Goal: Transaction & Acquisition: Book appointment/travel/reservation

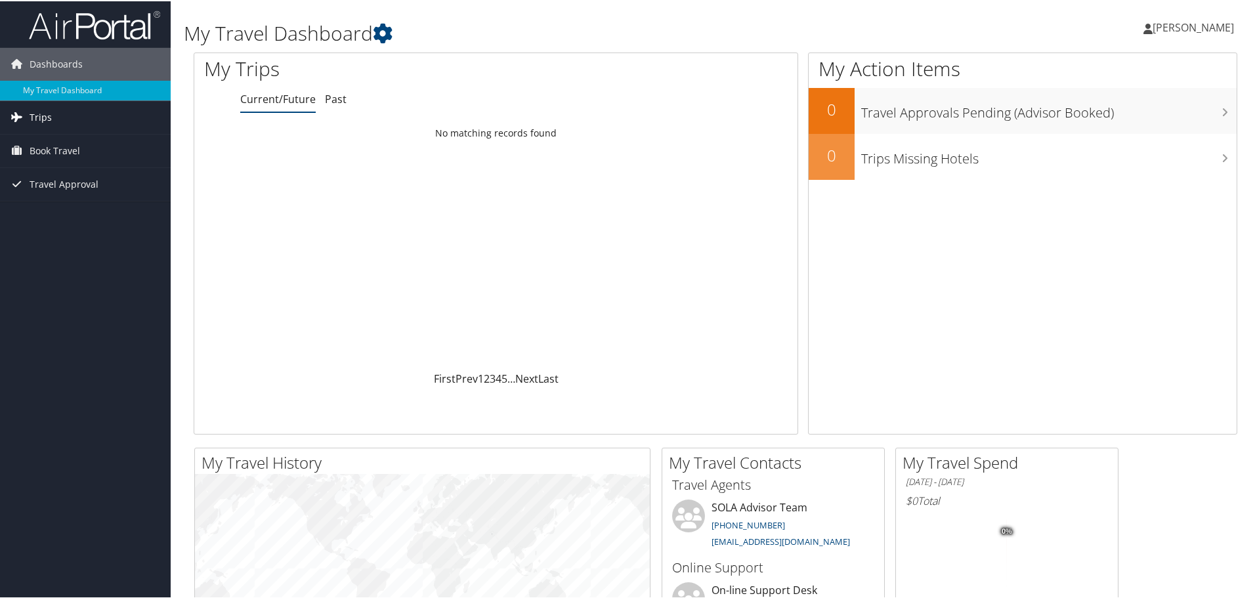
click at [48, 109] on span "Trips" at bounding box center [41, 116] width 22 height 33
click at [70, 196] on span "Book Travel" at bounding box center [55, 208] width 51 height 33
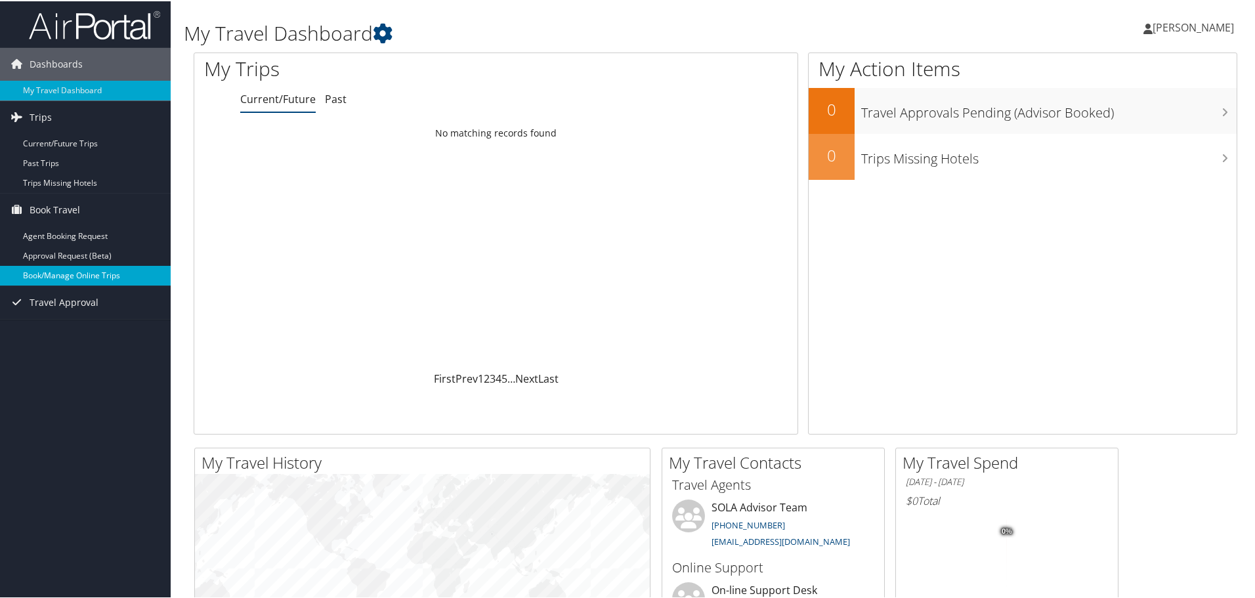
click at [103, 268] on link "Book/Manage Online Trips" at bounding box center [85, 275] width 171 height 20
